Goal: Check status: Check status

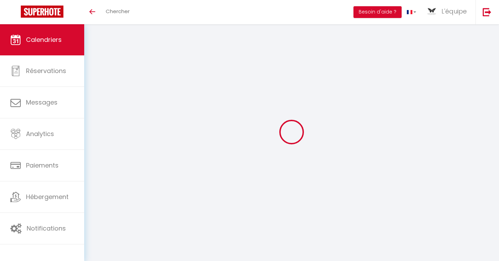
scroll to position [61, 0]
select select
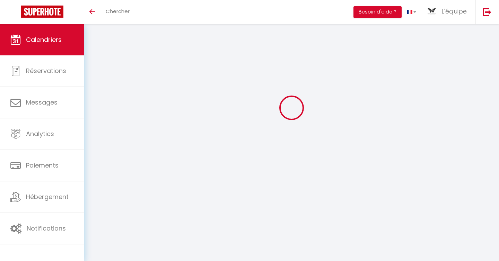
select select
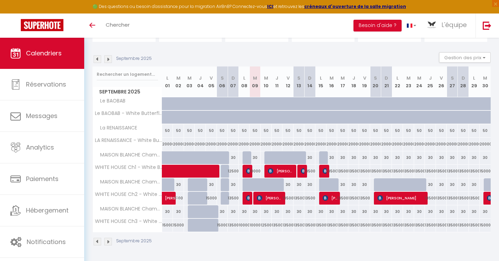
scroll to position [0, 0]
click at [259, 201] on img at bounding box center [260, 198] width 6 height 6
select select "OK"
select select "KO"
select select "0"
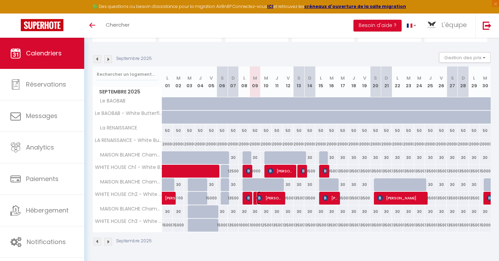
select select "0"
select select "1"
select select
